Goal: Transaction & Acquisition: Purchase product/service

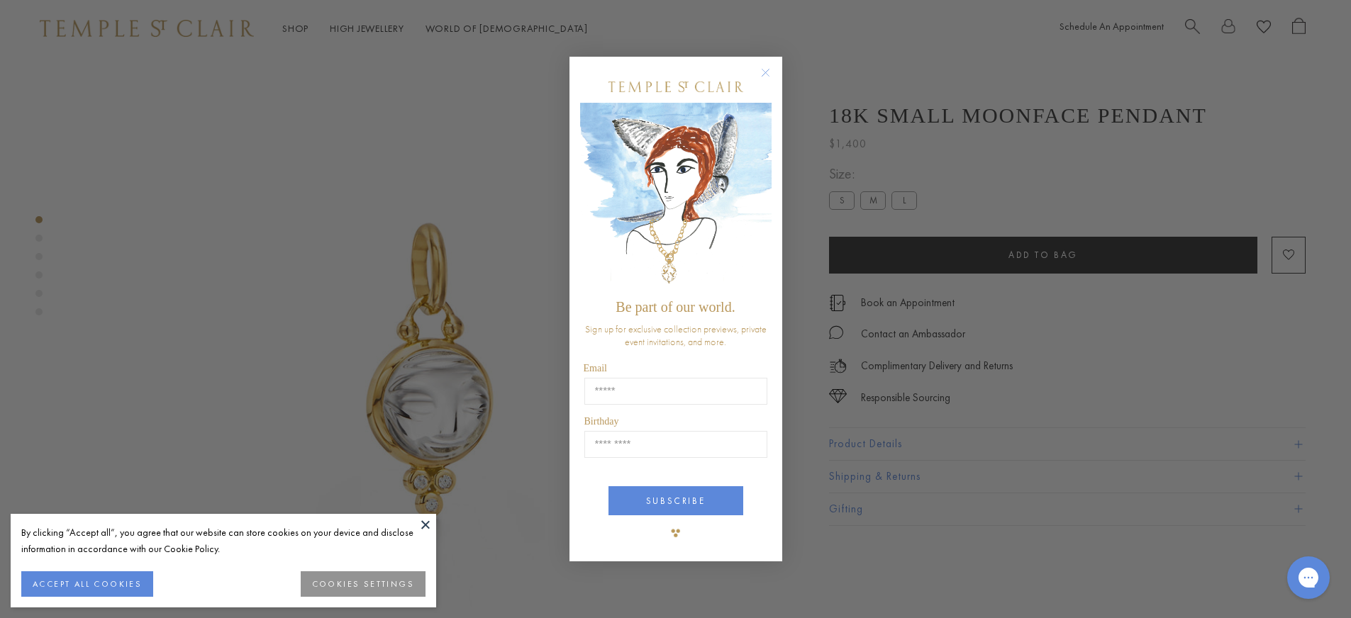
scroll to position [49, 0]
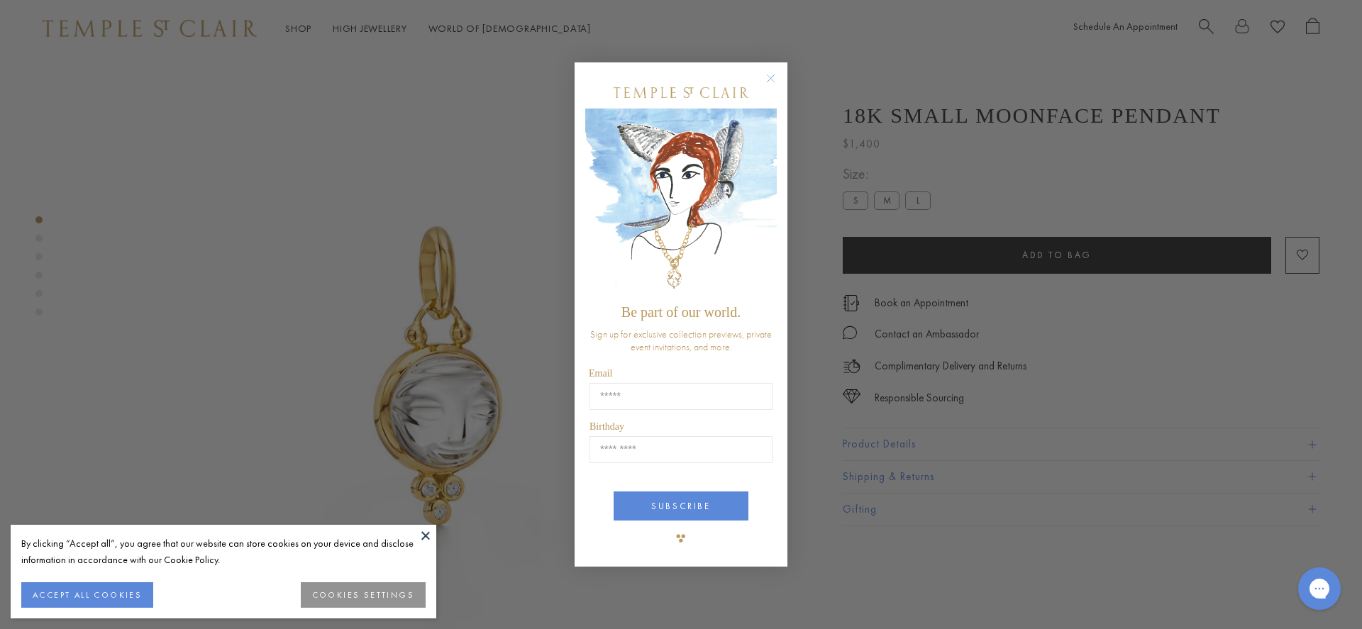
click at [771, 77] on circle "Close dialog" at bounding box center [770, 78] width 17 height 17
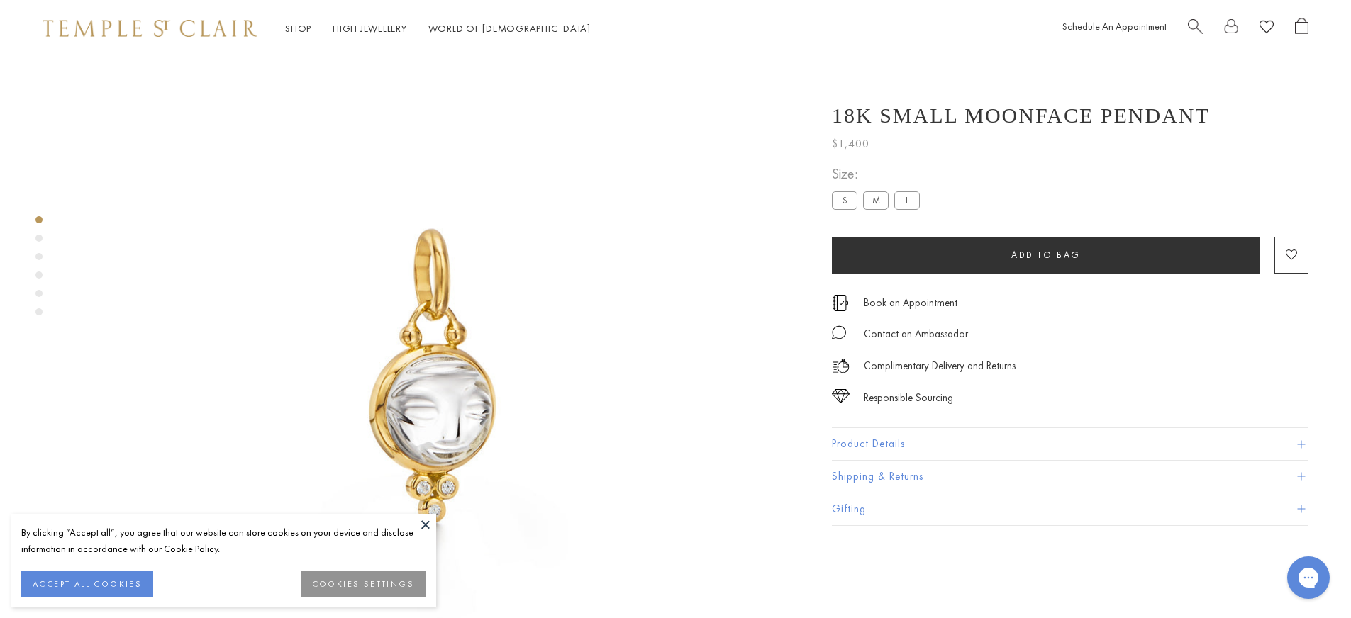
scroll to position [39, 0]
